Goal: Information Seeking & Learning: Find specific fact

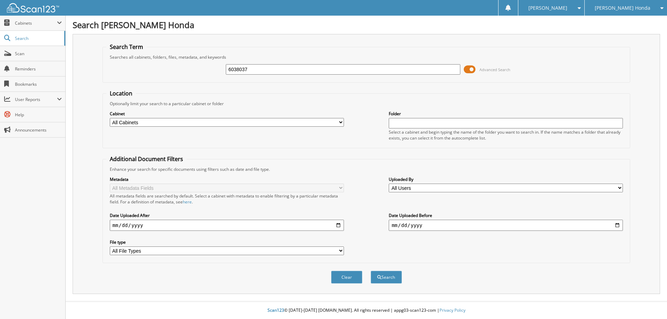
type input "6038037"
click at [339, 120] on select "All Cabinets CAR DEALS DEPOSITS PARTS SERVICE RO WE OWE NEEDS FILING" at bounding box center [227, 122] width 234 height 9
select select "53628"
click at [110, 118] on select "All Cabinets CAR DEALS DEPOSITS PARTS SERVICE RO WE OWE NEEDS FILING" at bounding box center [227, 122] width 234 height 9
click at [114, 227] on input "date" at bounding box center [227, 225] width 234 height 11
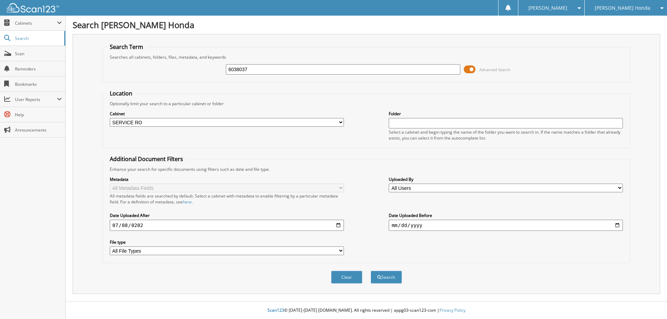
type input "[DATE]"
click at [370, 271] on button "Search" at bounding box center [385, 277] width 31 height 13
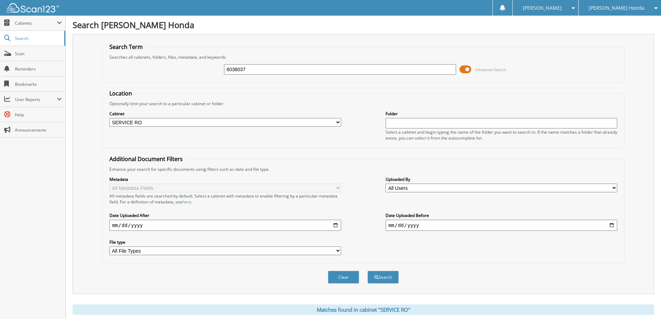
click at [483, 68] on span "Advanced Search" at bounding box center [490, 69] width 31 height 5
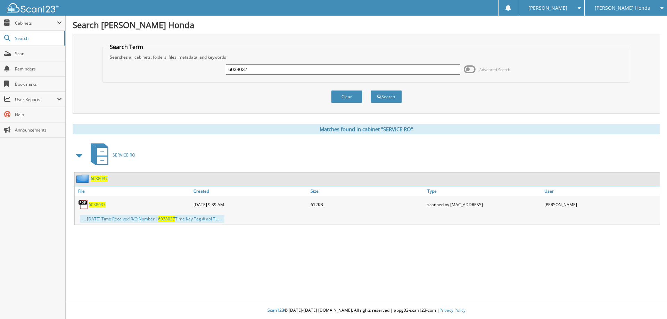
click at [99, 179] on span "6038037" at bounding box center [99, 179] width 17 height 6
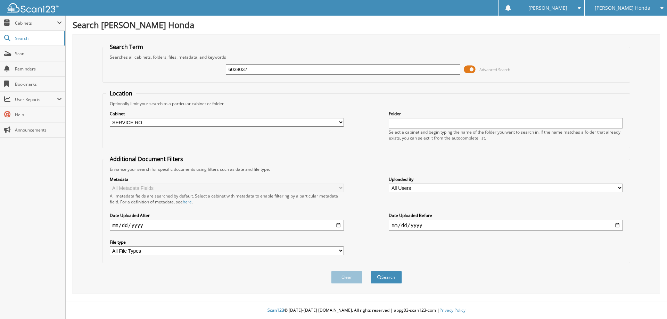
select select "53628"
